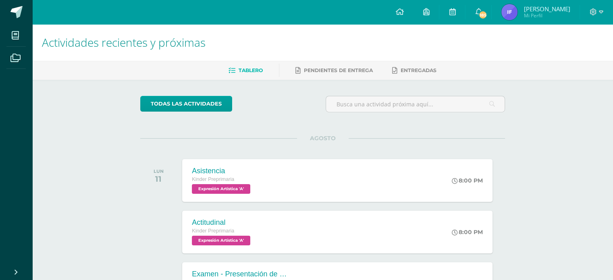
click at [509, 13] on img at bounding box center [509, 12] width 16 height 16
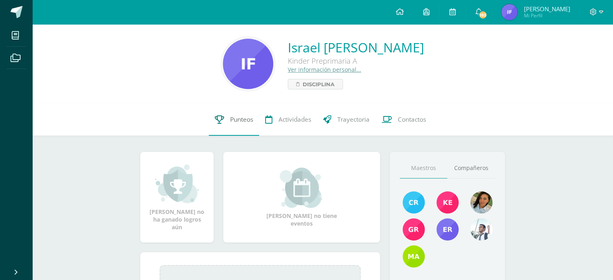
click at [245, 120] on span "Punteos" at bounding box center [241, 119] width 23 height 8
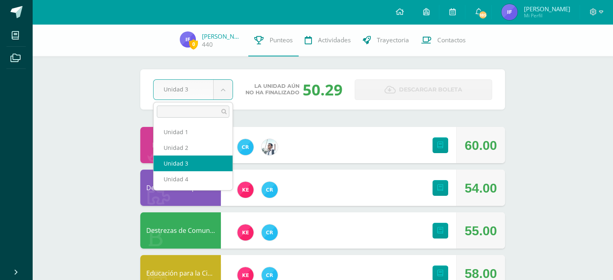
click at [222, 89] on body "Mis cursos Archivos Cerrar panel Comprensión lectora Kinder Preprimaria "A" Des…" at bounding box center [306, 217] width 613 height 435
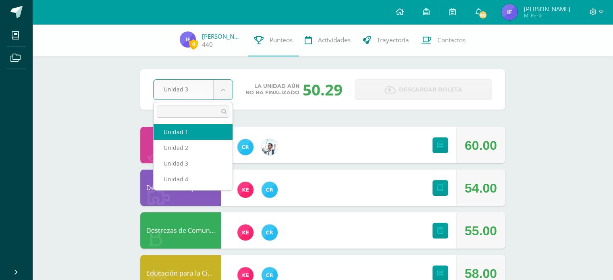
select select "Unidad 1"
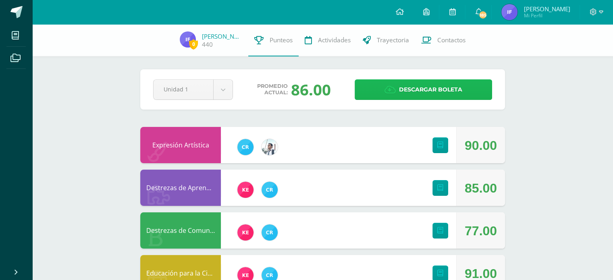
click at [408, 88] on span "Descargar boleta" at bounding box center [430, 90] width 63 height 20
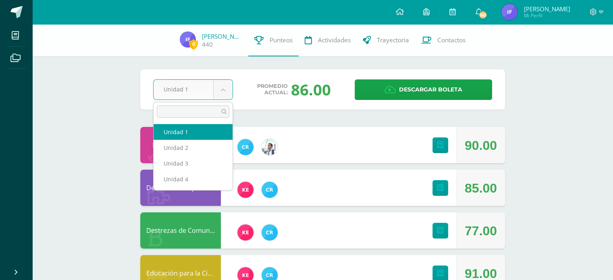
click at [221, 93] on body "Mis cursos Archivos Cerrar panel Comprensión lectora Kinder Preprimaria "A" Des…" at bounding box center [306, 217] width 613 height 435
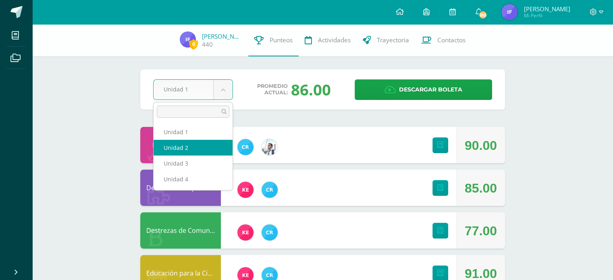
select select "Unidad 2"
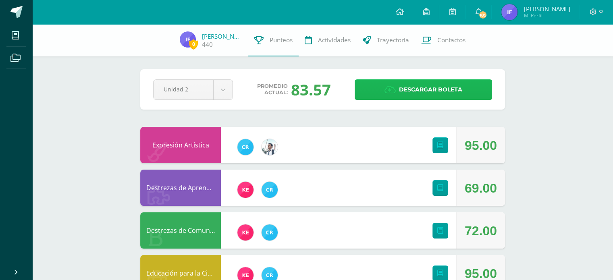
click at [404, 91] on span "Descargar boleta" at bounding box center [430, 90] width 63 height 20
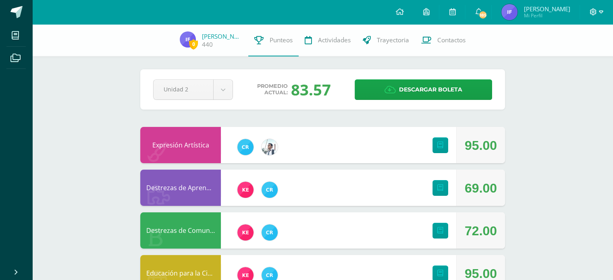
click at [599, 11] on icon at bounding box center [601, 11] width 4 height 7
click at [564, 54] on span "Cerrar sesión" at bounding box center [575, 55] width 36 height 8
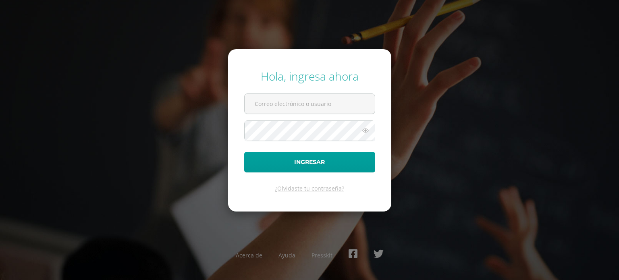
click at [208, 91] on div "Hola, ingresa ahora Ingresar ¿Olvidaste tu contraseña? Acerca de Ayuda Presskit" at bounding box center [310, 139] width 520 height 155
